Goal: Check status: Check status

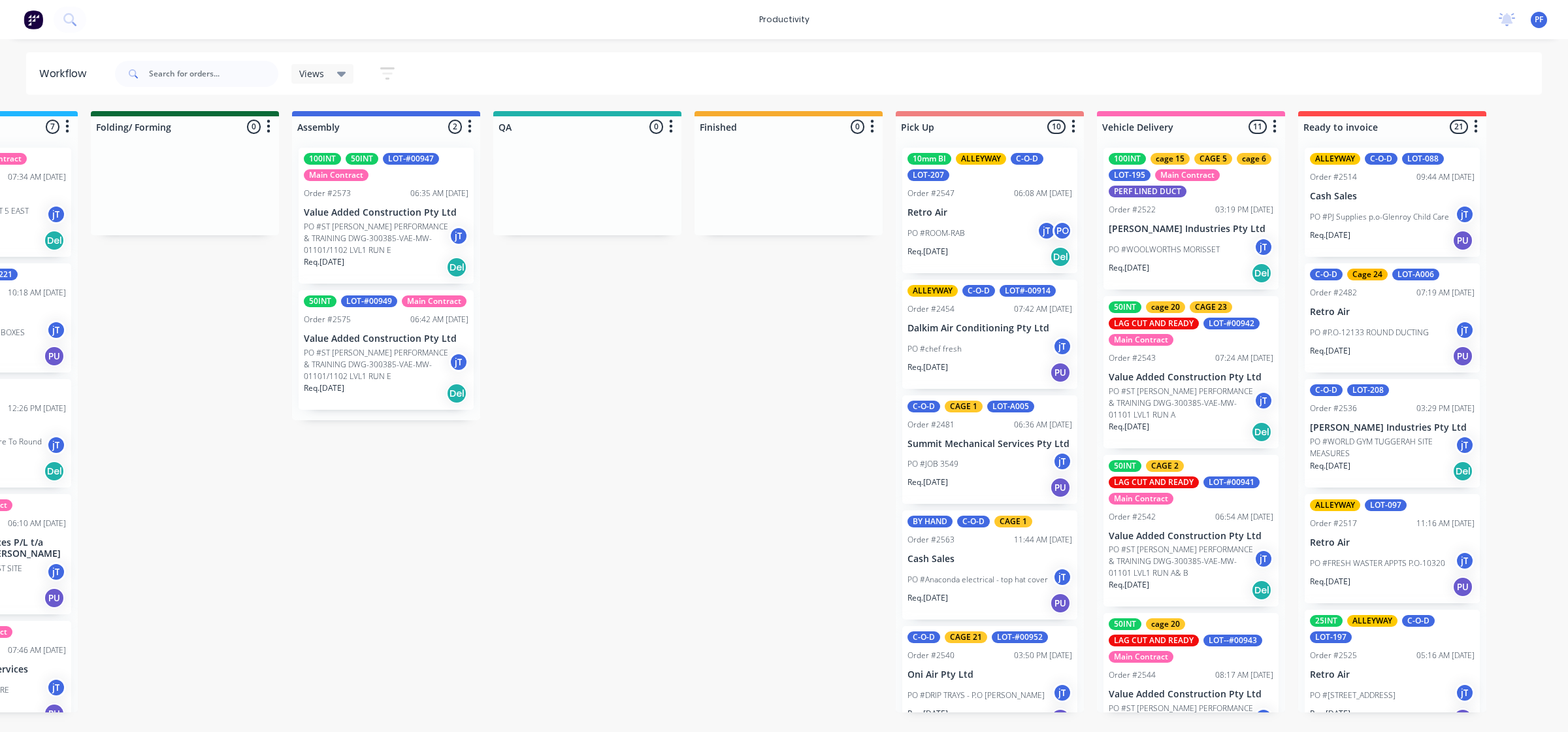
scroll to position [948, 0]
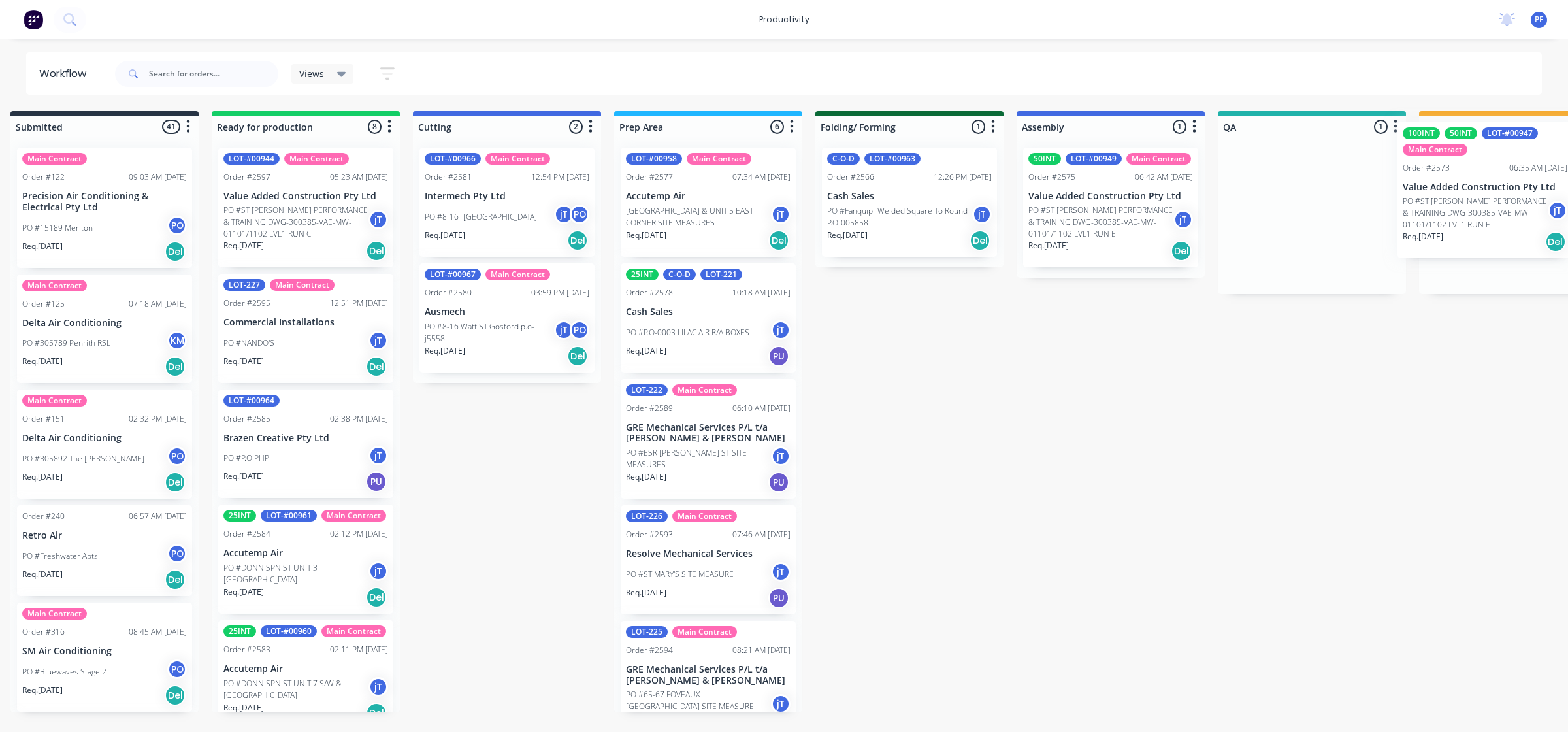
drag, startPoint x: 1348, startPoint y: 227, endPoint x: 1511, endPoint y: 203, distance: 164.8
click at [1511, 203] on div "Submitted 41 Main Contract Order #122 09:03 AM 29/07/24 Precision Air Condition…" at bounding box center [1251, 412] width 2559 height 602
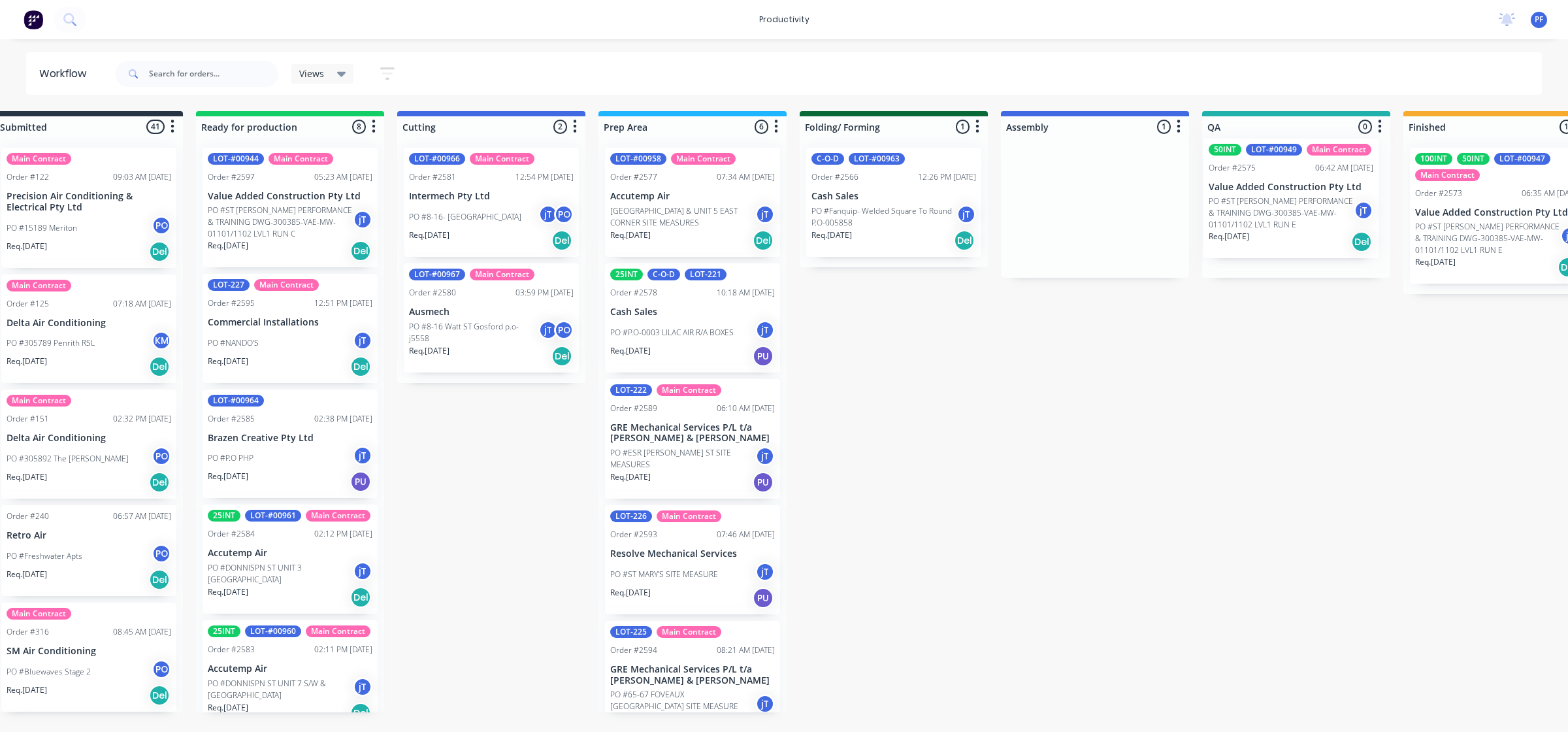
scroll to position [0, 53]
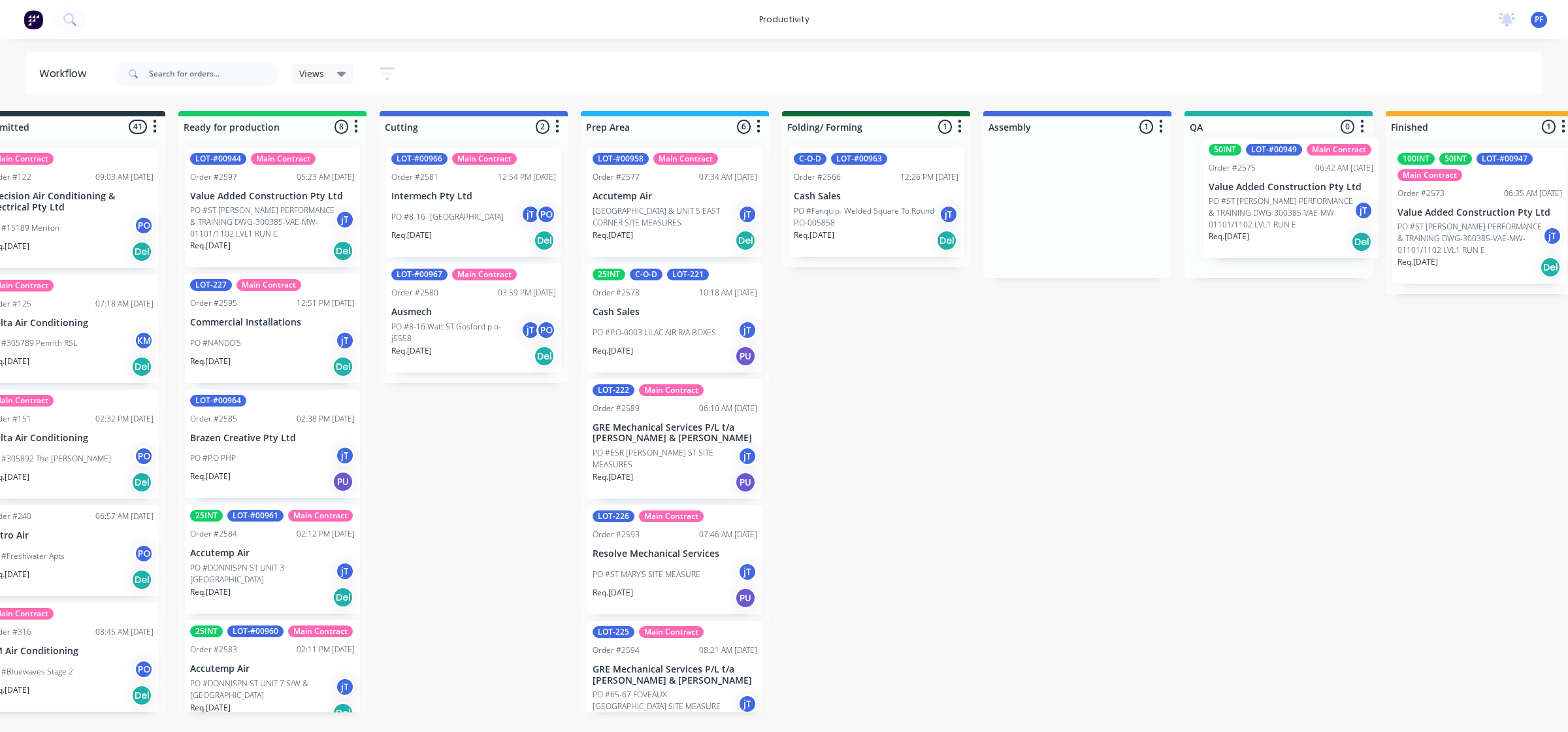
drag, startPoint x: 1086, startPoint y: 208, endPoint x: 867, endPoint y: 197, distance: 219.3
click at [1275, 198] on div "Submitted 41 Main Contract Order #122 09:03 AM 29/07/24 Precision Air Condition…" at bounding box center [1218, 412] width 2559 height 602
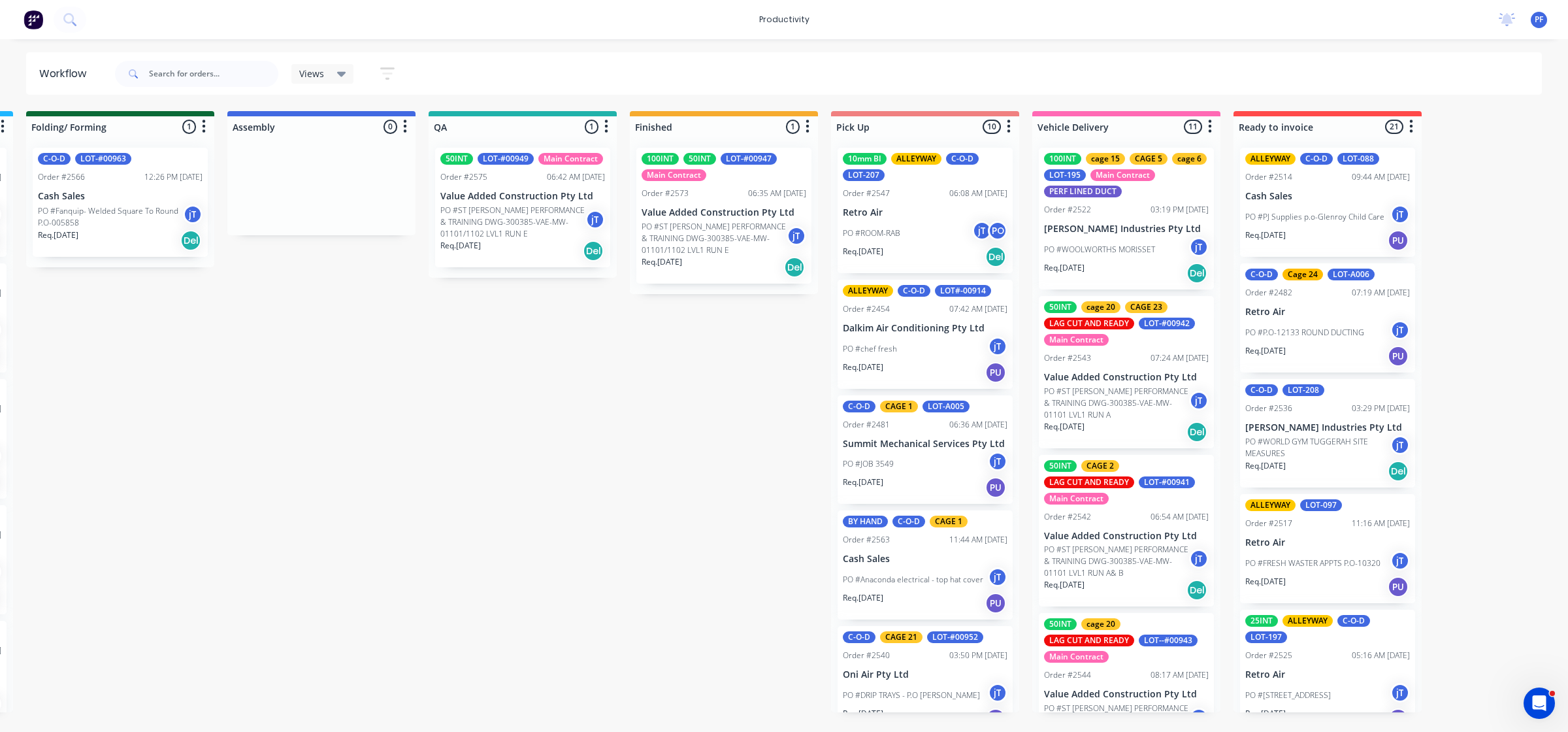
scroll to position [0, 794]
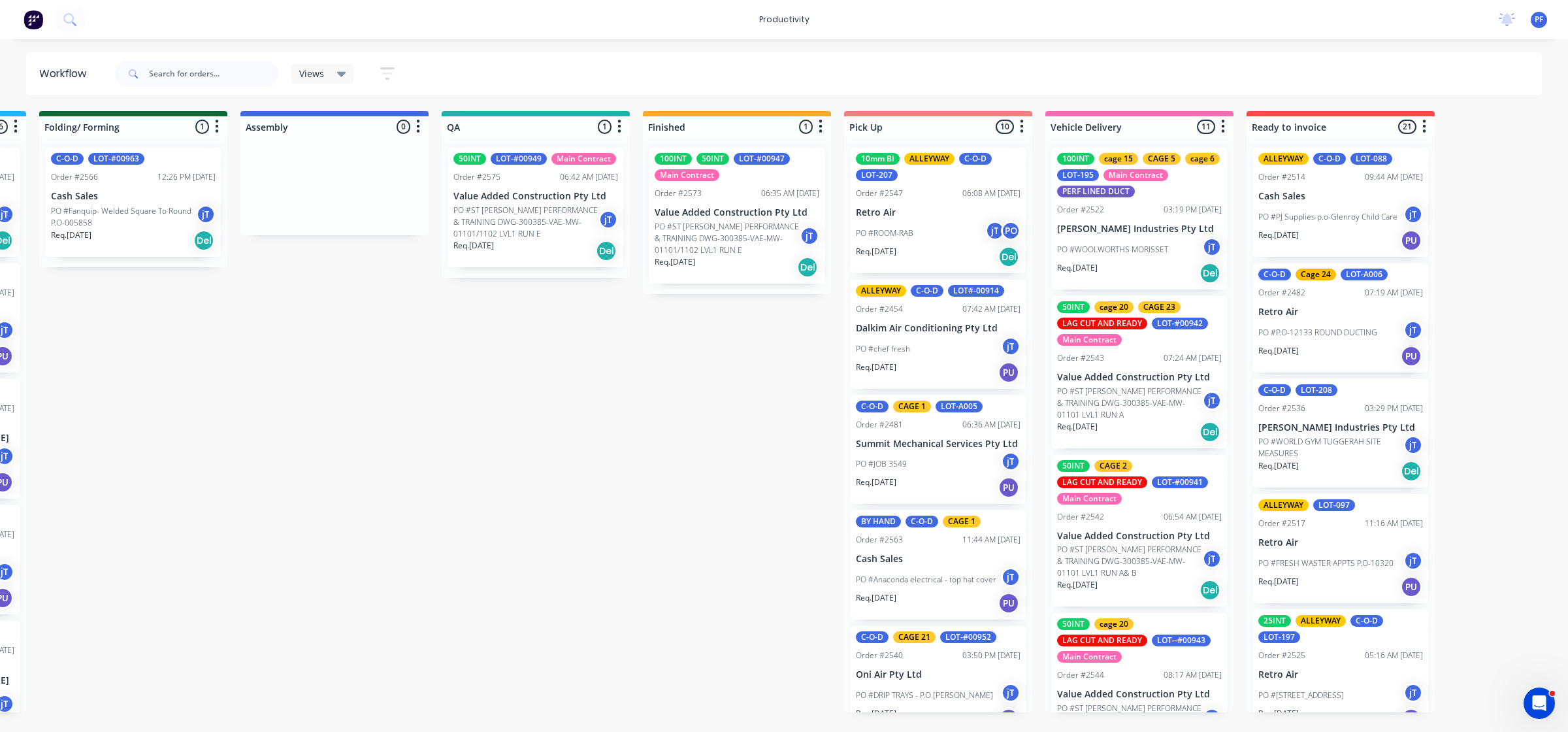
click at [696, 224] on p "PO #ST [PERSON_NAME] PERFORMANCE & TRAINING DWG-300385-VAE-MW-01101/1102 LVL1 R…" at bounding box center [727, 239] width 145 height 35
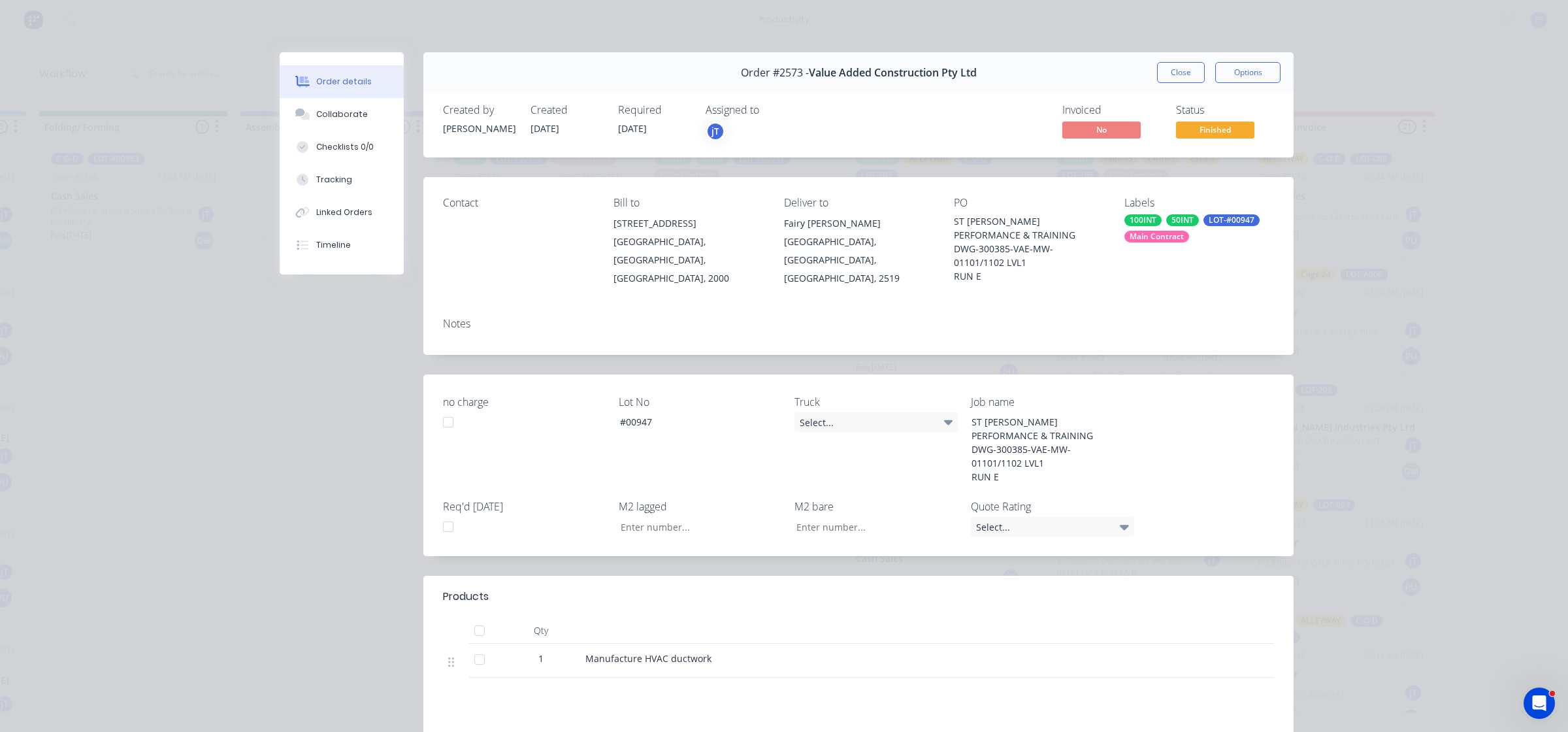
click at [1145, 242] on div "Labels 100INT 50INT LOT-#00947 Main Contract" at bounding box center [1199, 242] width 149 height 91
click at [1146, 234] on div "Main Contract" at bounding box center [1156, 237] width 64 height 12
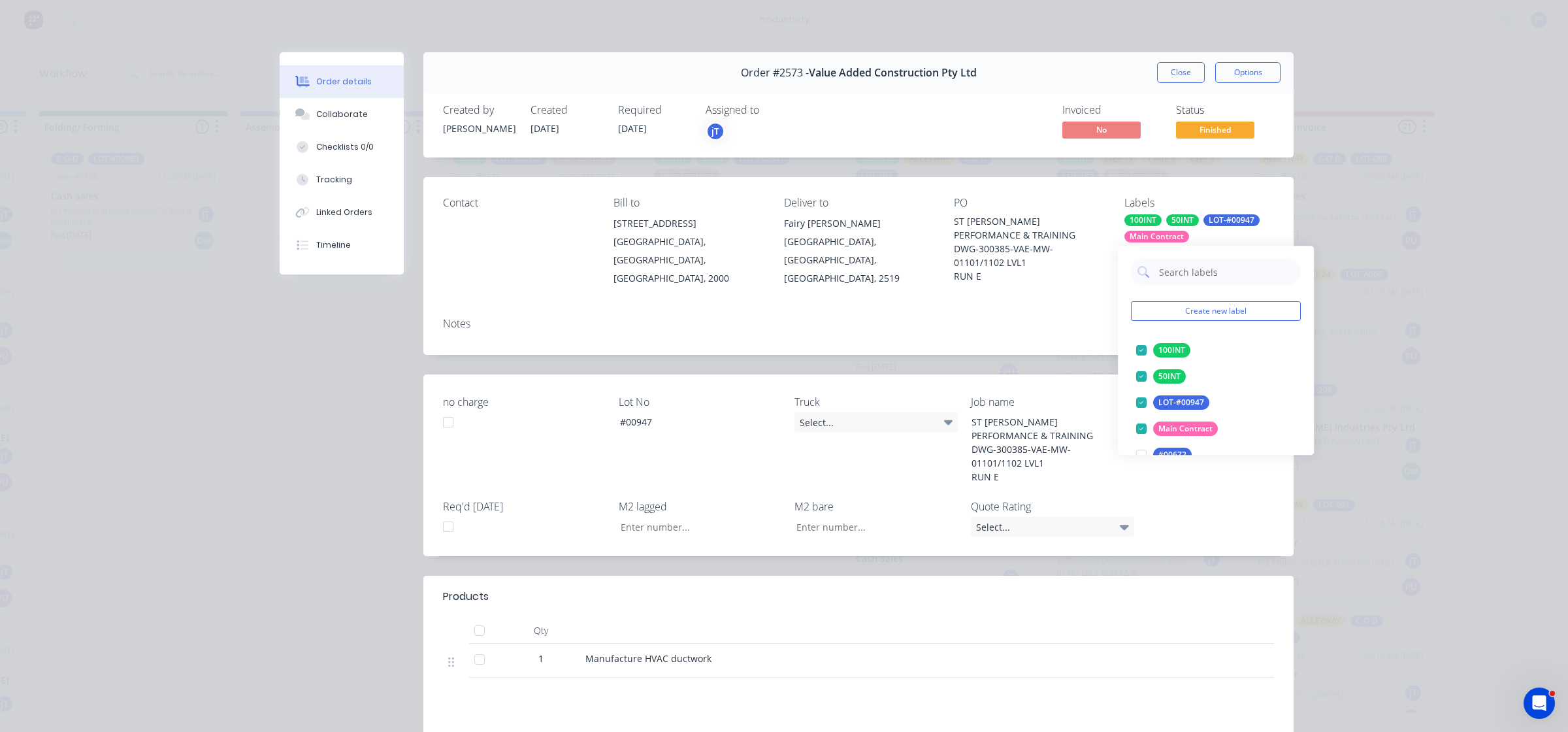
click at [1184, 269] on input "text" at bounding box center [1226, 272] width 136 height 26
click at [1184, 273] on input "text" at bounding box center [1226, 272] width 136 height 26
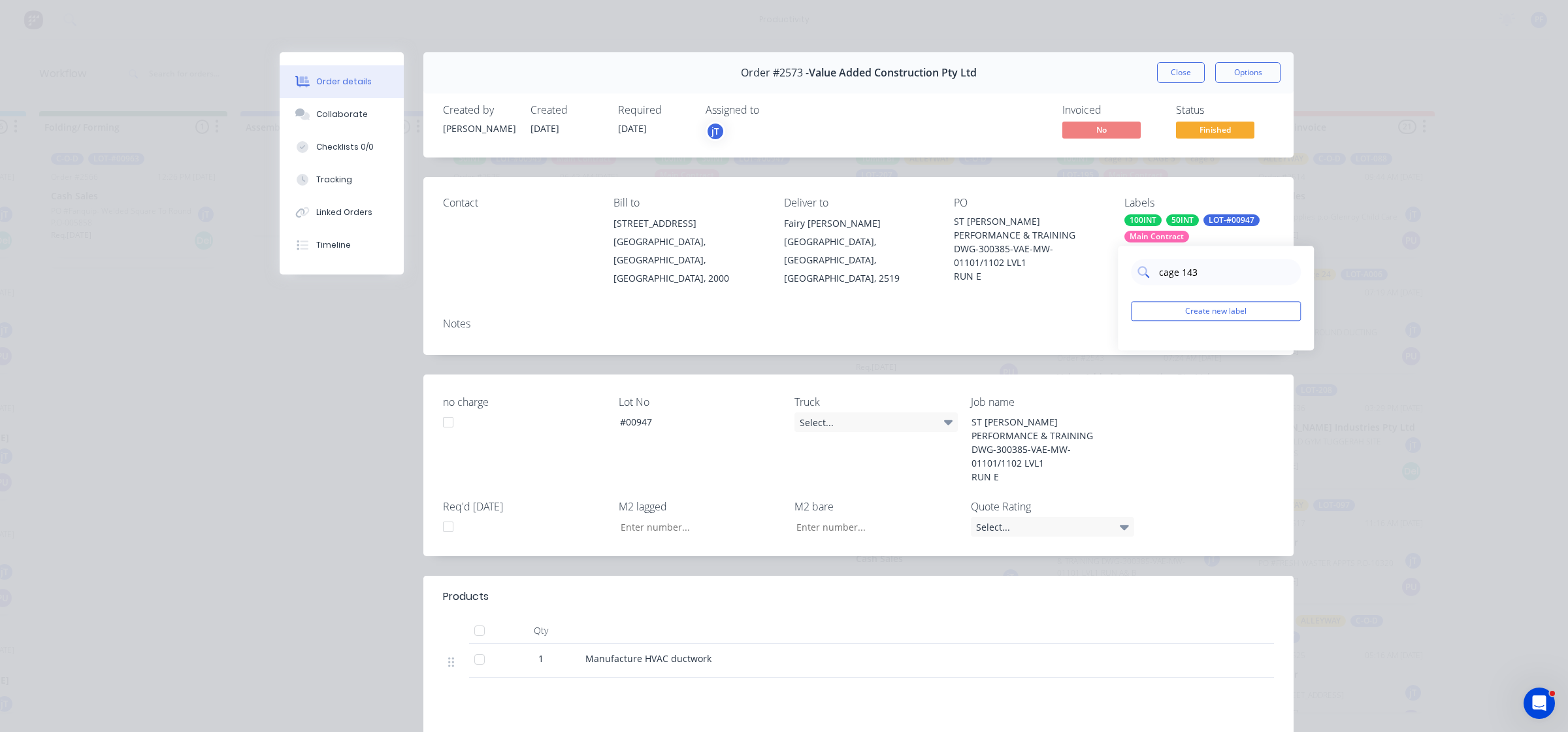
type input "cage 14"
drag, startPoint x: 1141, startPoint y: 340, endPoint x: 1125, endPoint y: 341, distance: 16.0
click at [1141, 340] on div at bounding box center [1142, 350] width 26 height 26
drag, startPoint x: 1065, startPoint y: 322, endPoint x: 1075, endPoint y: 308, distance: 17.2
click at [1066, 320] on div "Notes" at bounding box center [859, 324] width 831 height 12
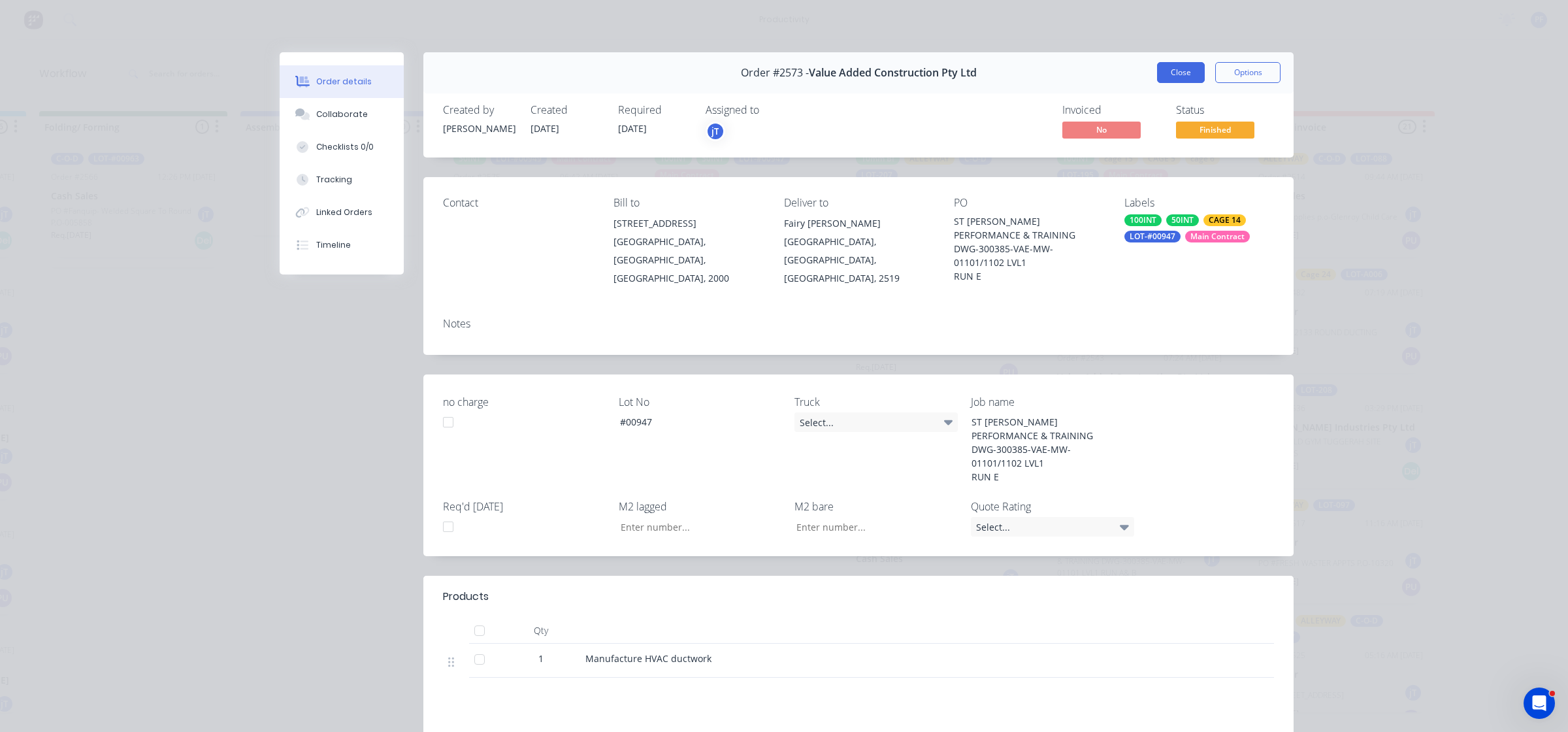
click at [1165, 70] on button "Close" at bounding box center [1181, 72] width 48 height 21
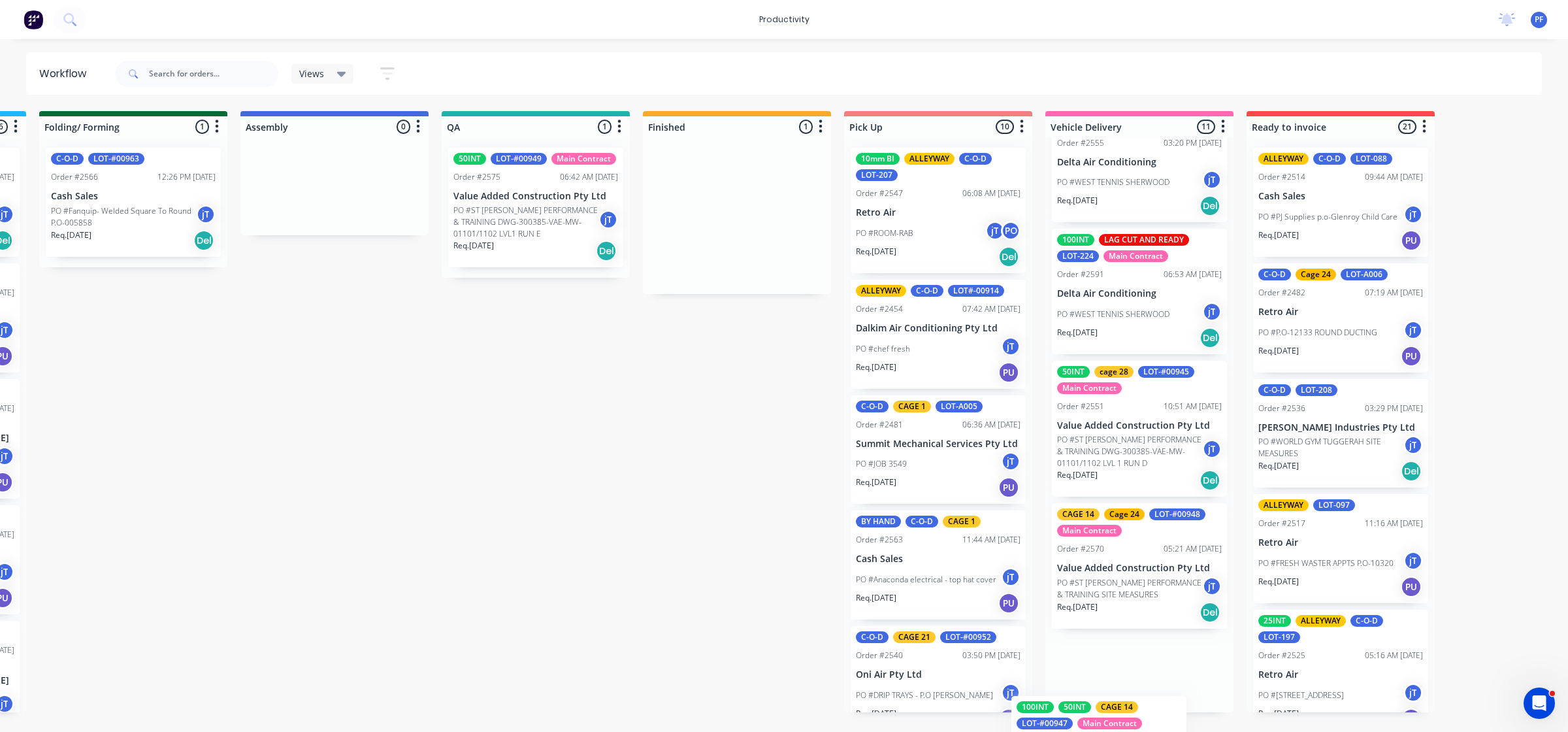
scroll to position [1092, 0]
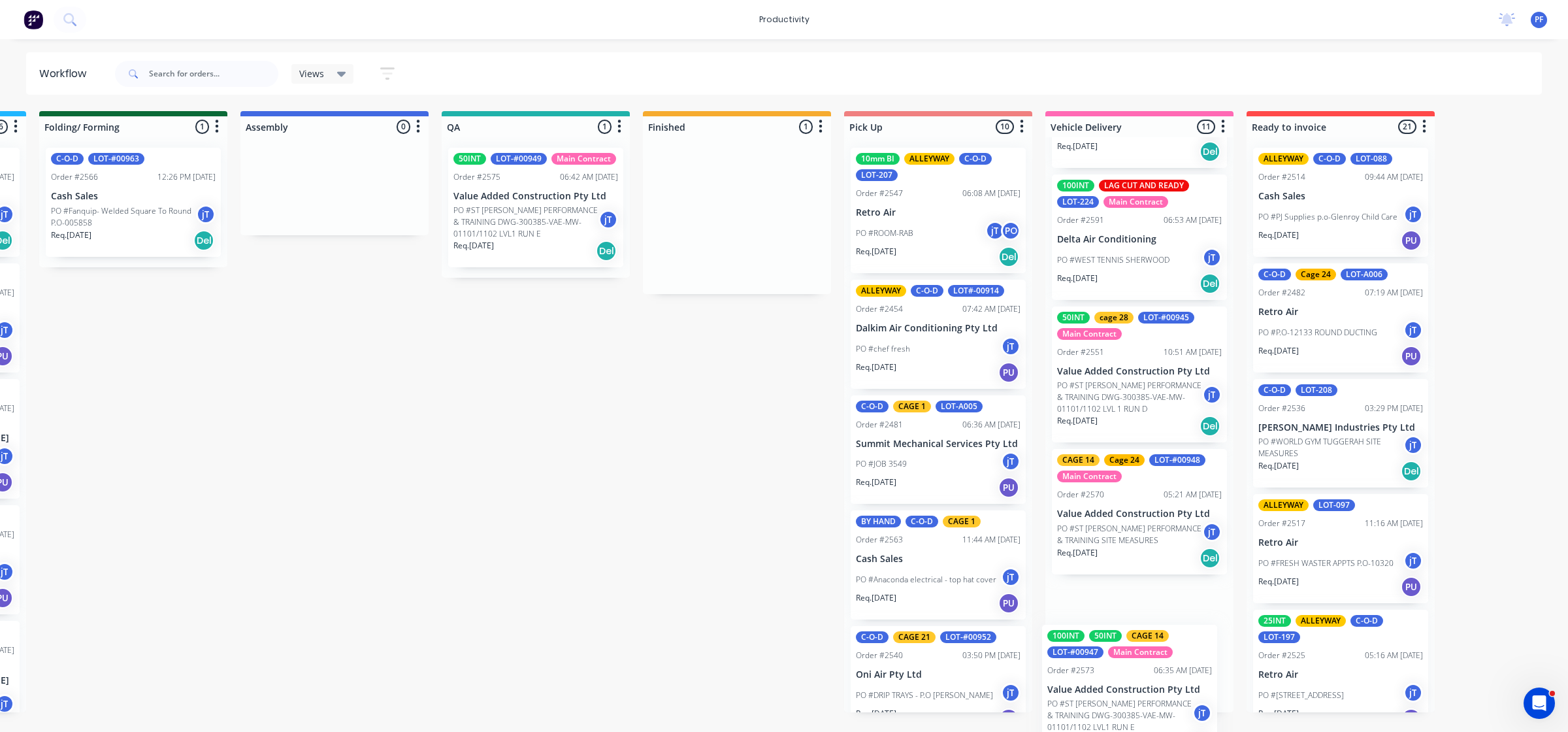
drag, startPoint x: 739, startPoint y: 224, endPoint x: 1138, endPoint y: 698, distance: 619.6
click at [1138, 699] on div "Submitted 41 Main Contract Order #122 09:03 AM 29/07/24 Precision Air Condition…" at bounding box center [475, 412] width 2559 height 602
